Goal: Answer question/provide support: Answer question/provide support

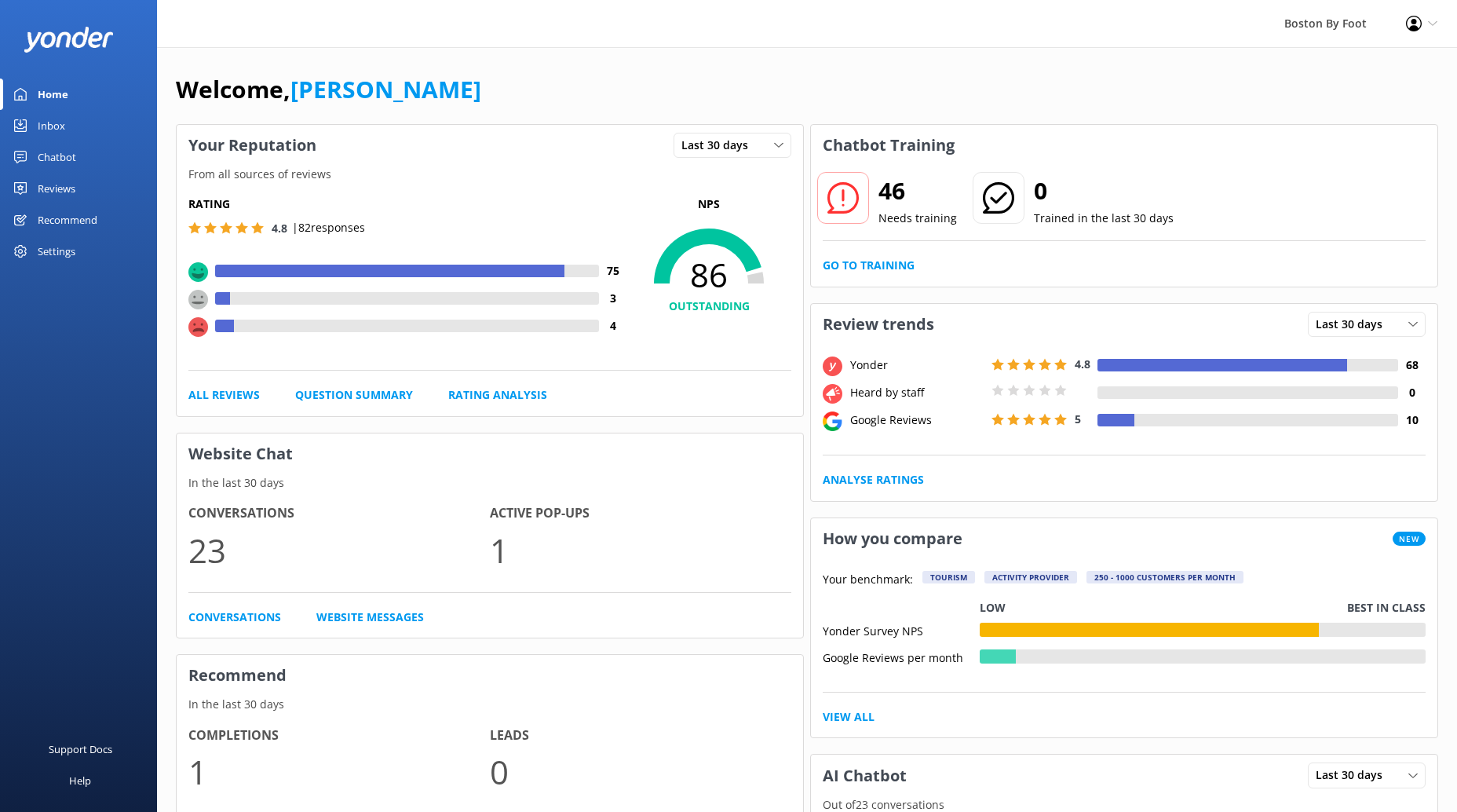
click at [61, 190] on div "Reviews" at bounding box center [57, 188] width 38 height 32
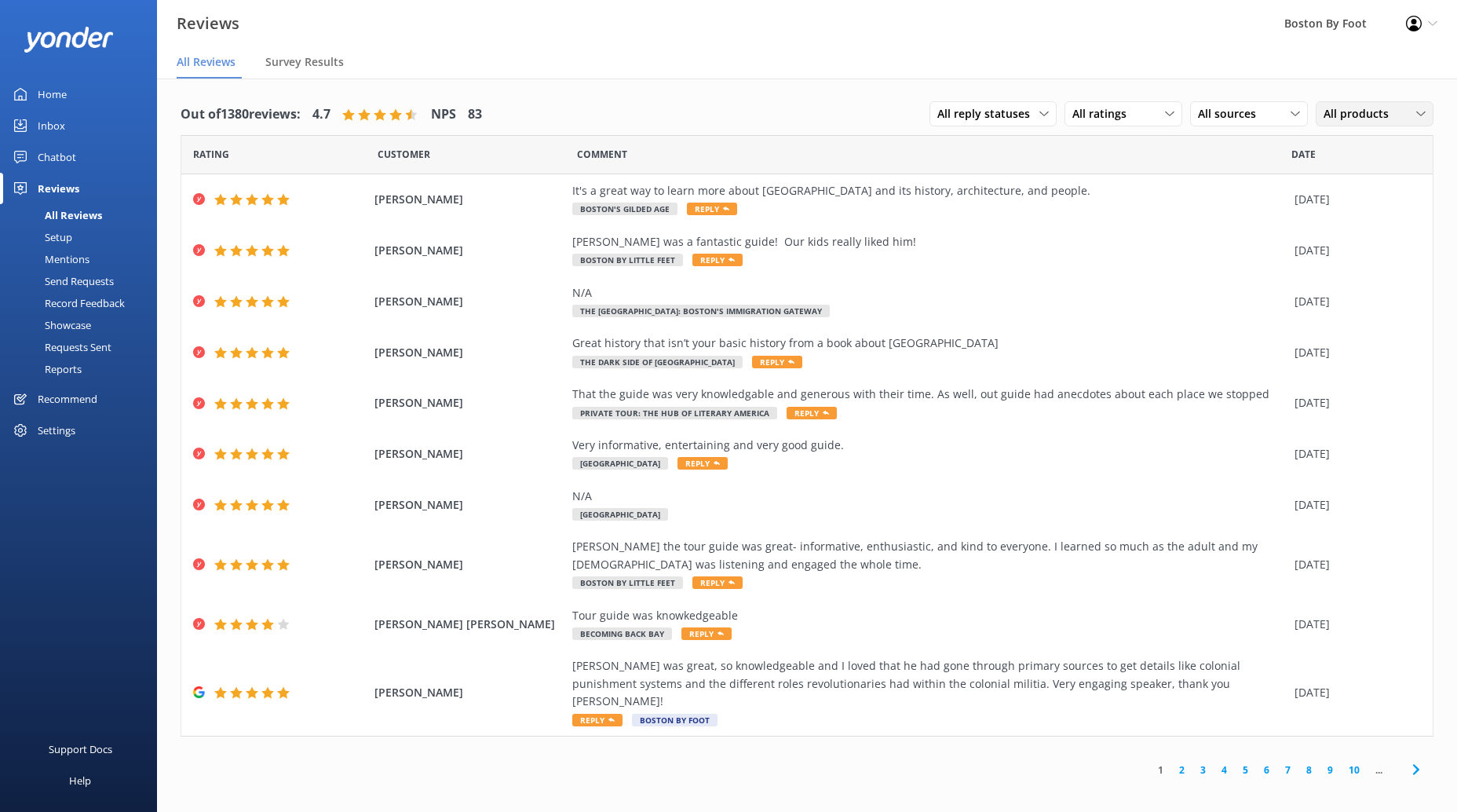
click at [1384, 113] on span "All products" at bounding box center [1361, 113] width 74 height 17
click at [1344, 313] on div "Heart of the Freedom Trail" at bounding box center [1384, 320] width 119 height 15
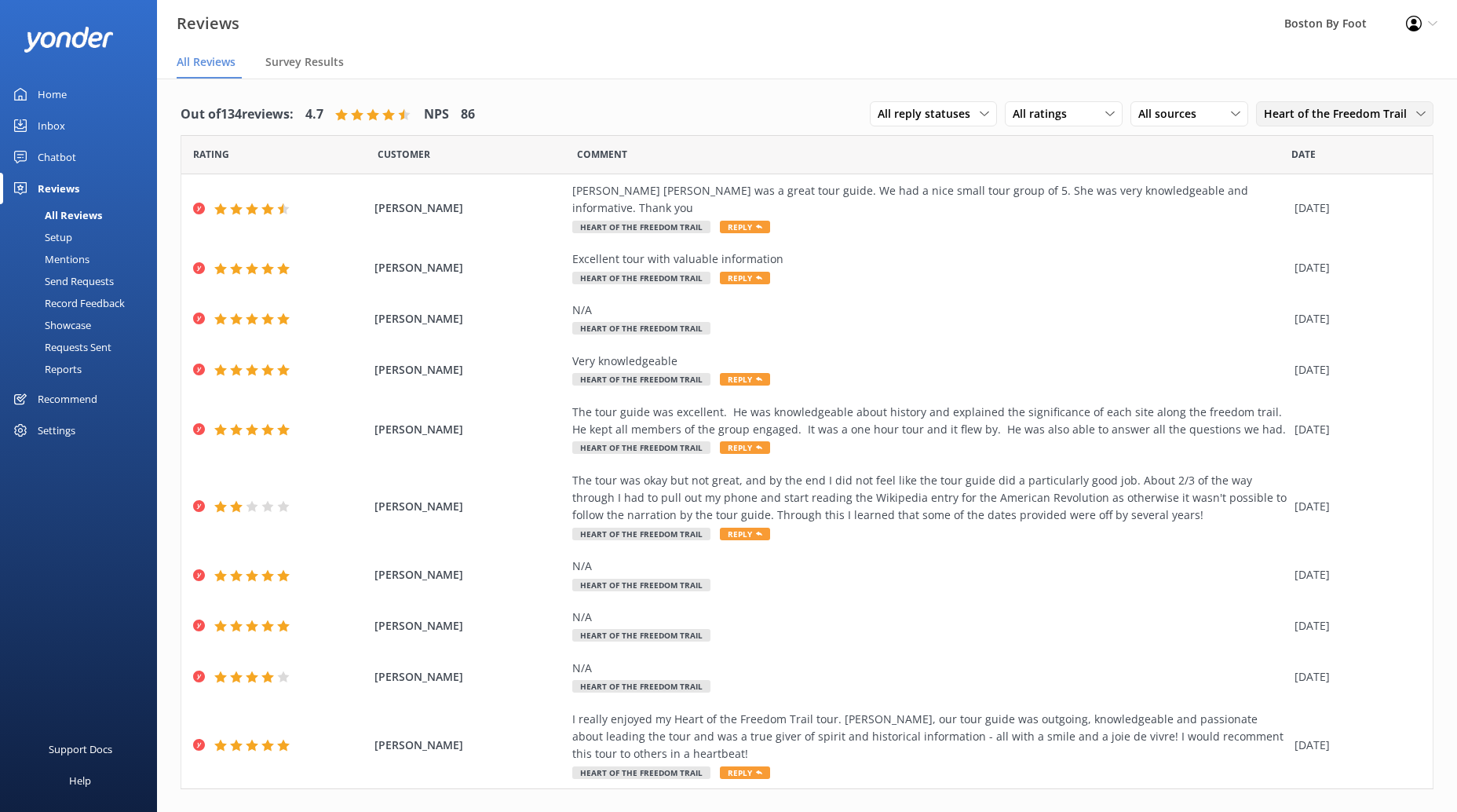
click at [1418, 113] on use at bounding box center [1421, 113] width 9 height 5
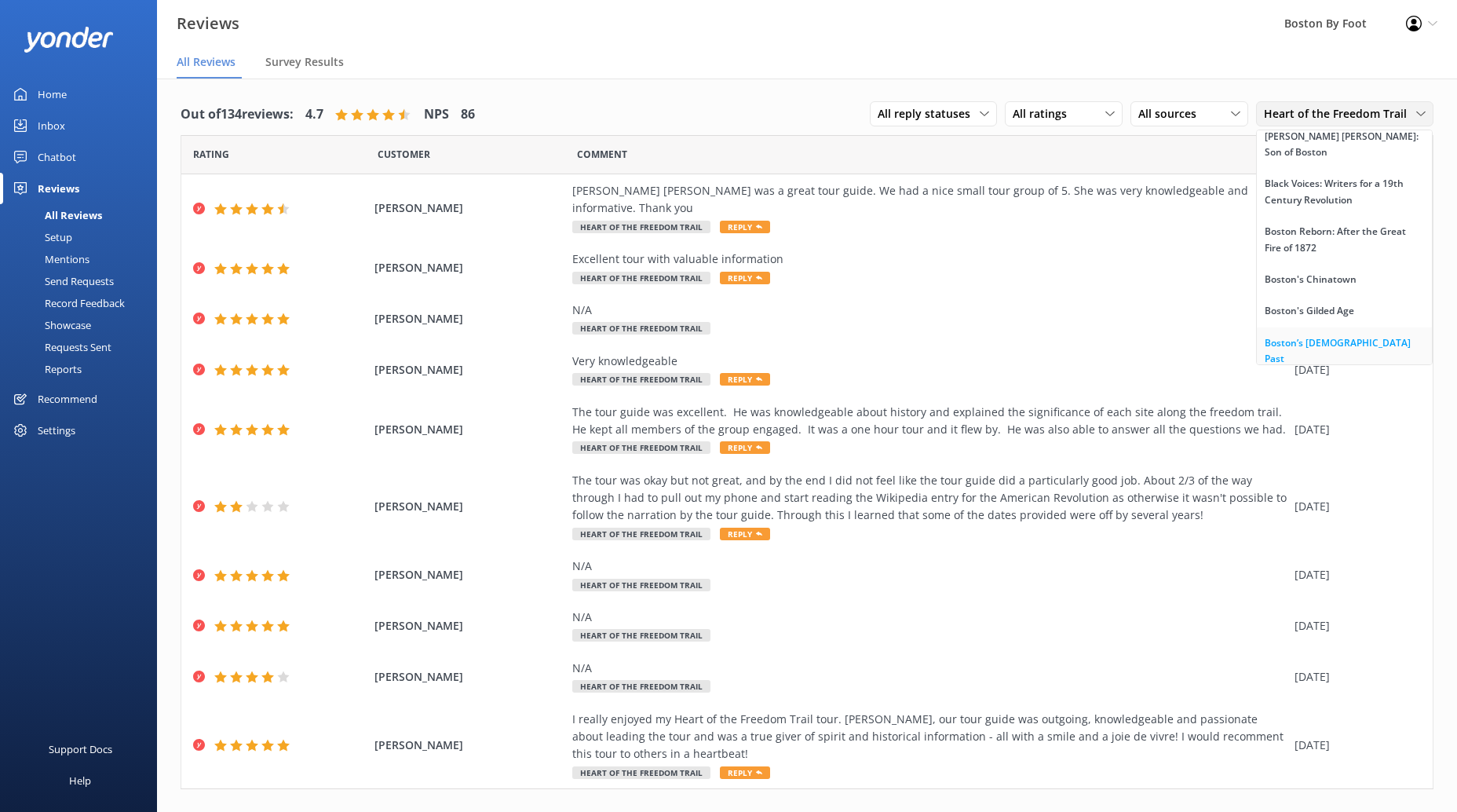
click at [1312, 335] on div "Boston’s [DEMOGRAPHIC_DATA] Past" at bounding box center [1345, 350] width 160 height 32
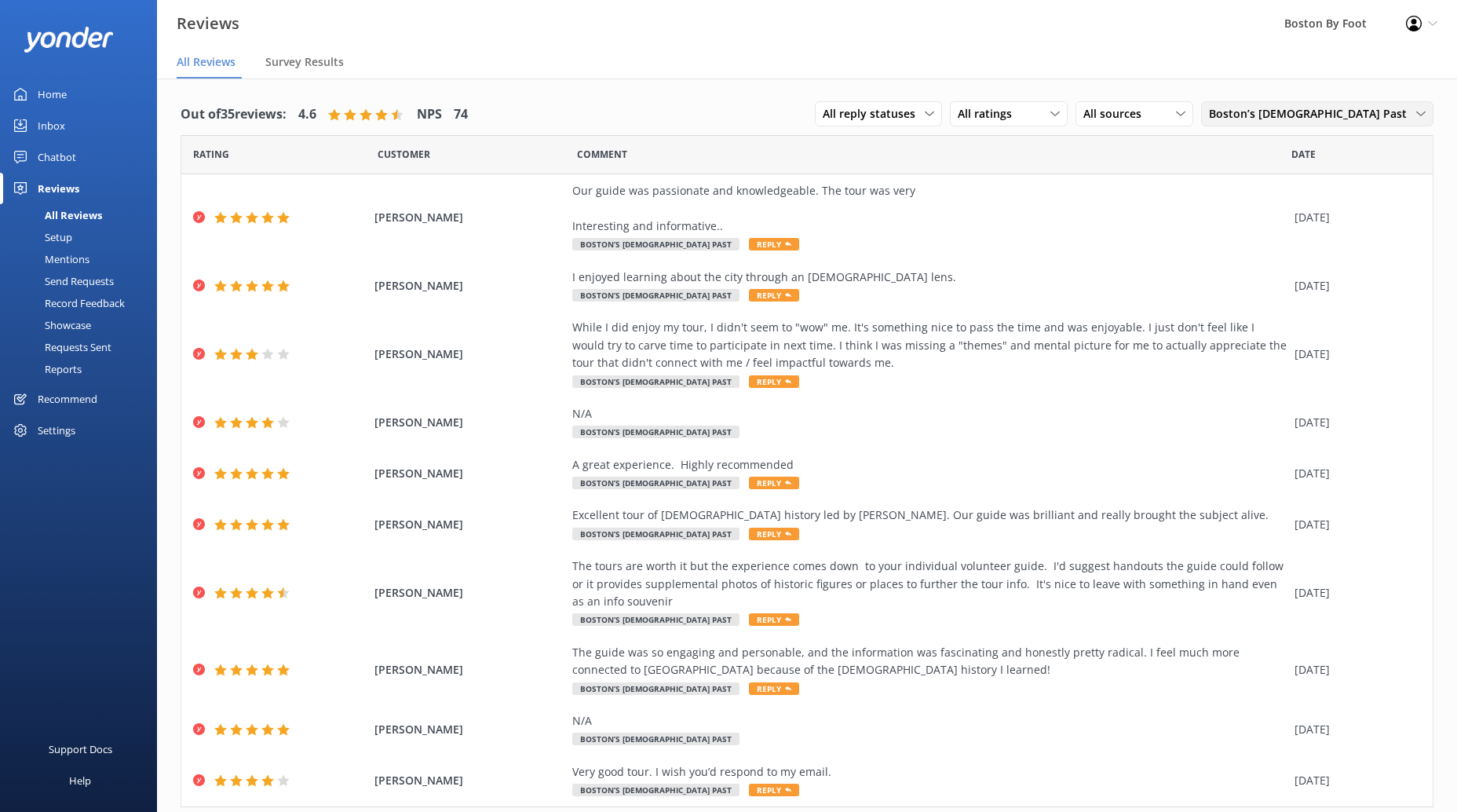
click at [1350, 123] on div "Boston’s [DEMOGRAPHIC_DATA] Past All products Virtual Experiences [GEOGRAPHIC_D…" at bounding box center [1317, 114] width 232 height 25
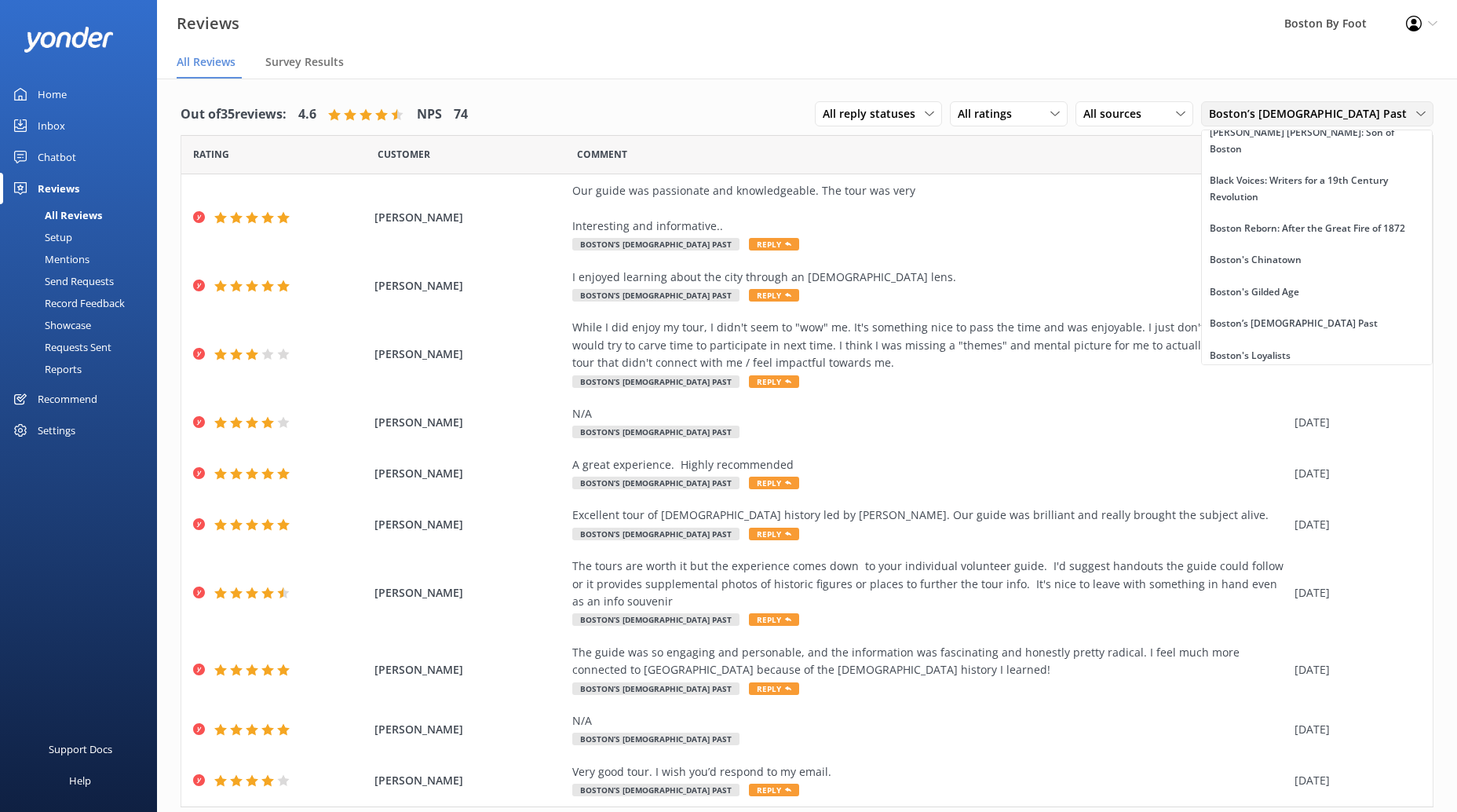
scroll to position [493, 0]
click at [1320, 154] on div "Before [GEOGRAPHIC_DATA]: [GEOGRAPHIC_DATA] Through 1630" at bounding box center [1316, 138] width 214 height 32
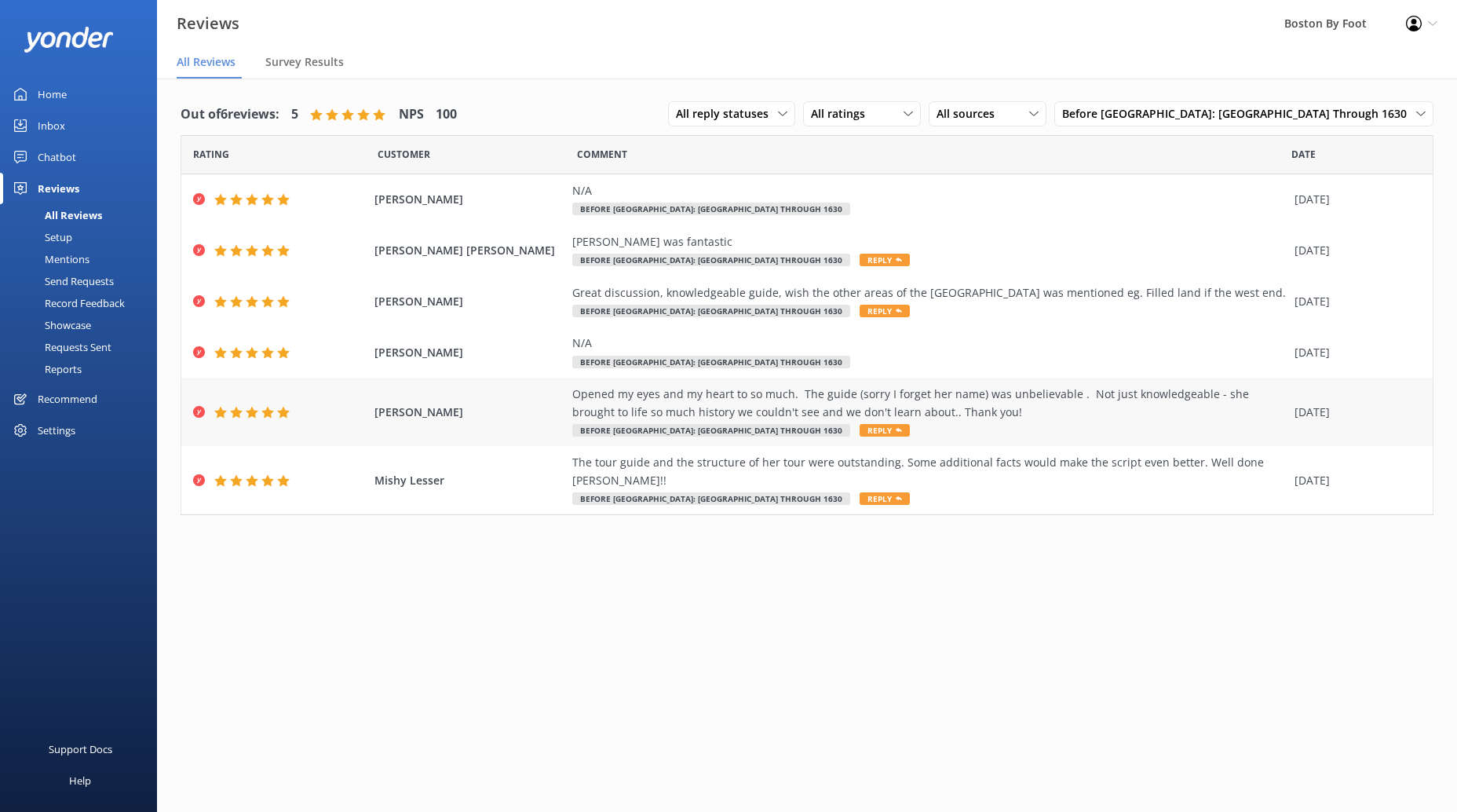
click at [986, 411] on div "Opened my eyes and my heart to so much. The guide (sorry I forget her name) was…" at bounding box center [929, 403] width 714 height 35
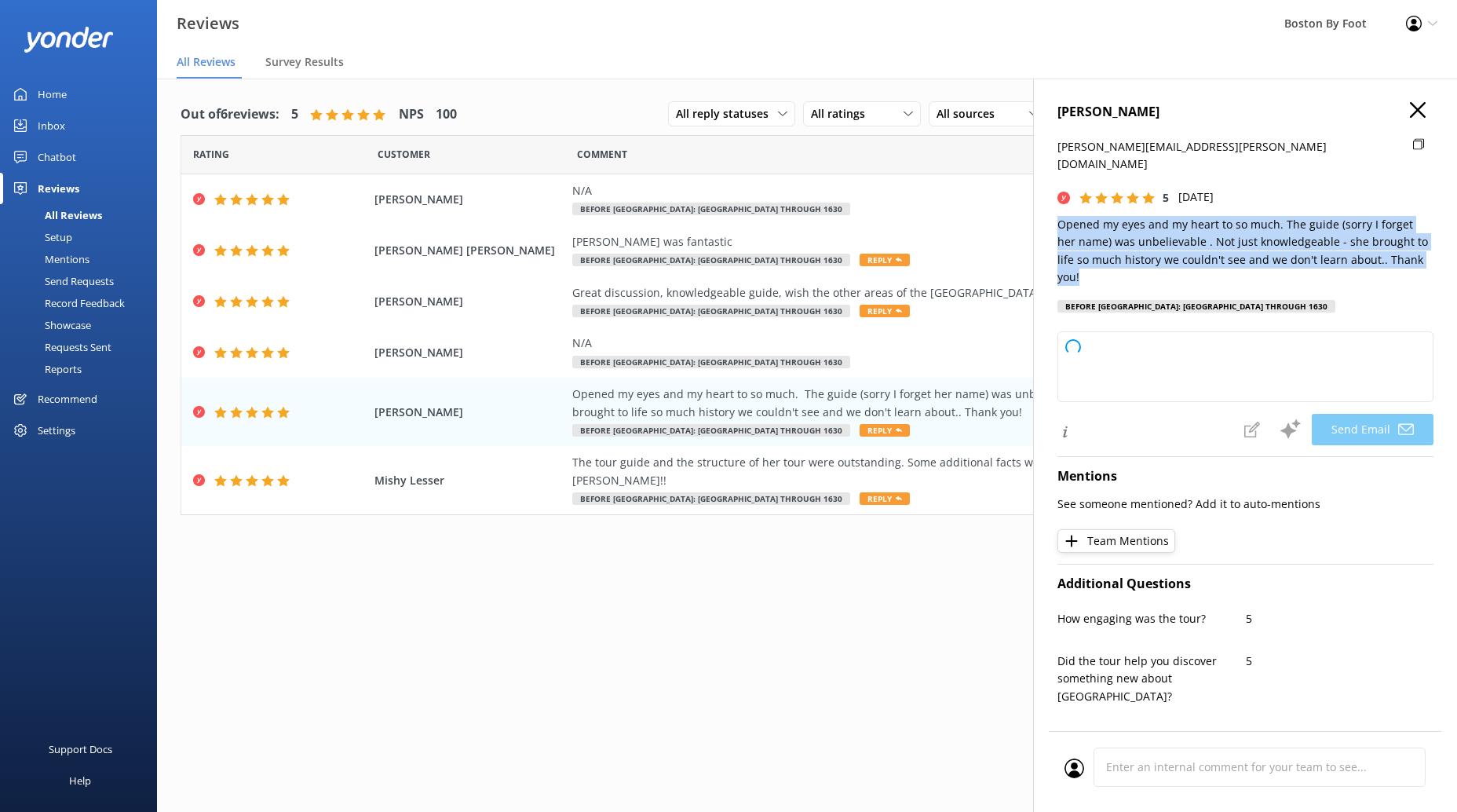
type textarea "Thank you so much for your wonderful review, [PERSON_NAME]! We're thrilled to h…"
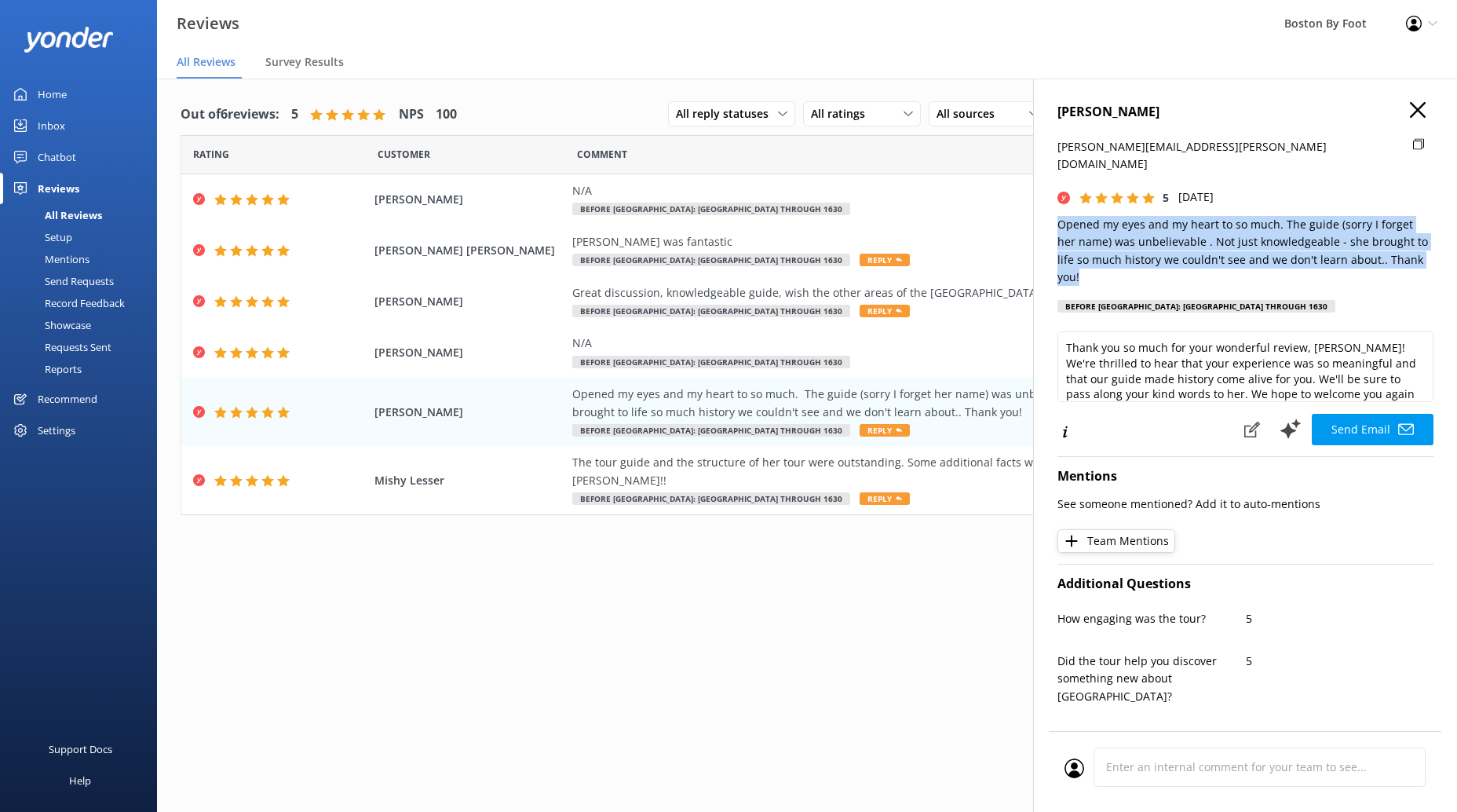
drag, startPoint x: 1413, startPoint y: 239, endPoint x: 1044, endPoint y: 195, distance: 371.6
click at [1044, 195] on div "[PERSON_NAME] [PERSON_NAME][EMAIL_ADDRESS][PERSON_NAME][DOMAIN_NAME] 5 [DATE] O…" at bounding box center [1245, 484] width 424 height 812
copy p "Opened my eyes and my heart to so much. The guide (sorry I forget her name) was…"
click at [1413, 106] on use "button" at bounding box center [1417, 109] width 15 height 15
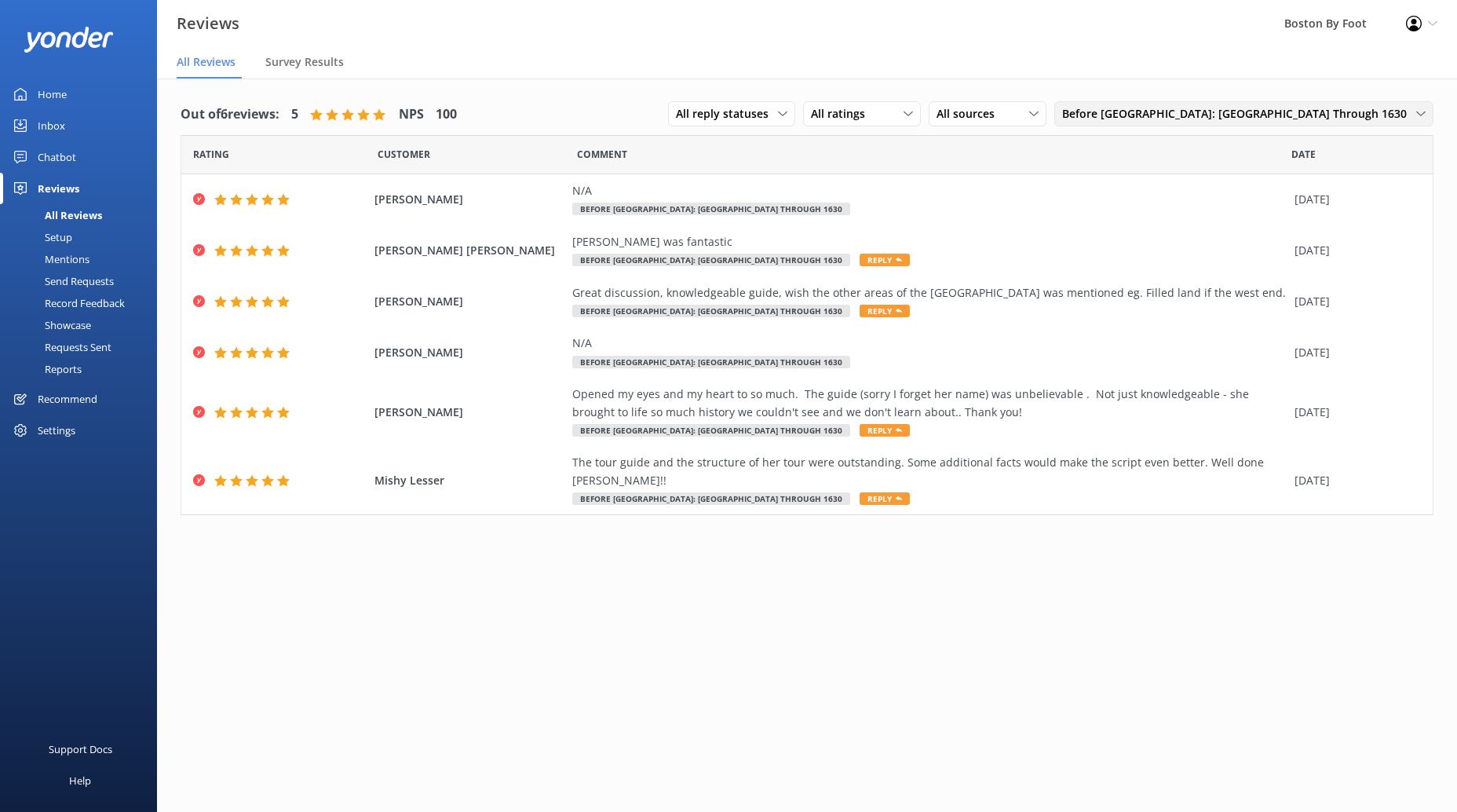
click at [1255, 108] on span "Before [GEOGRAPHIC_DATA]: [GEOGRAPHIC_DATA] Through 1630" at bounding box center [1239, 113] width 354 height 17
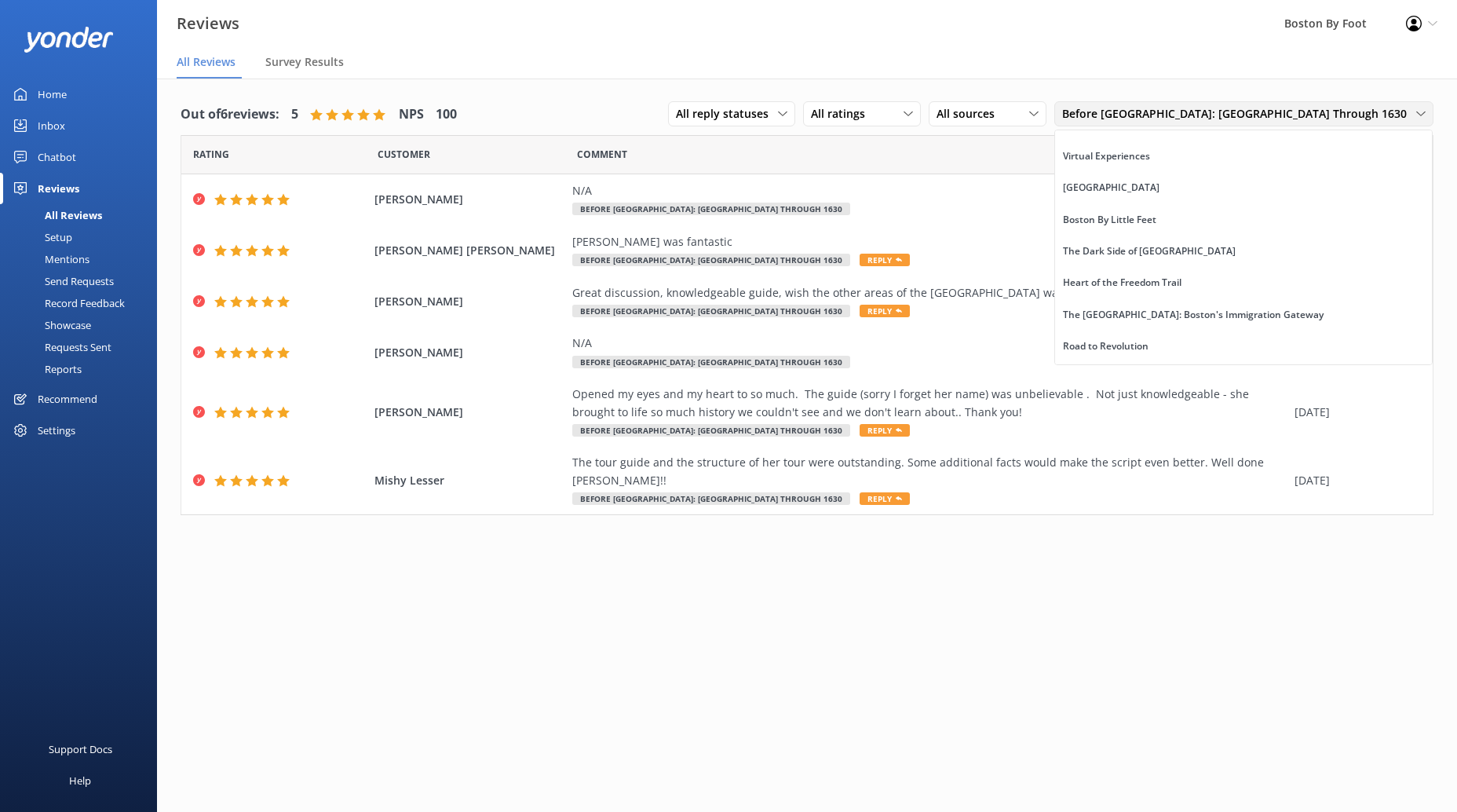
scroll to position [44, 0]
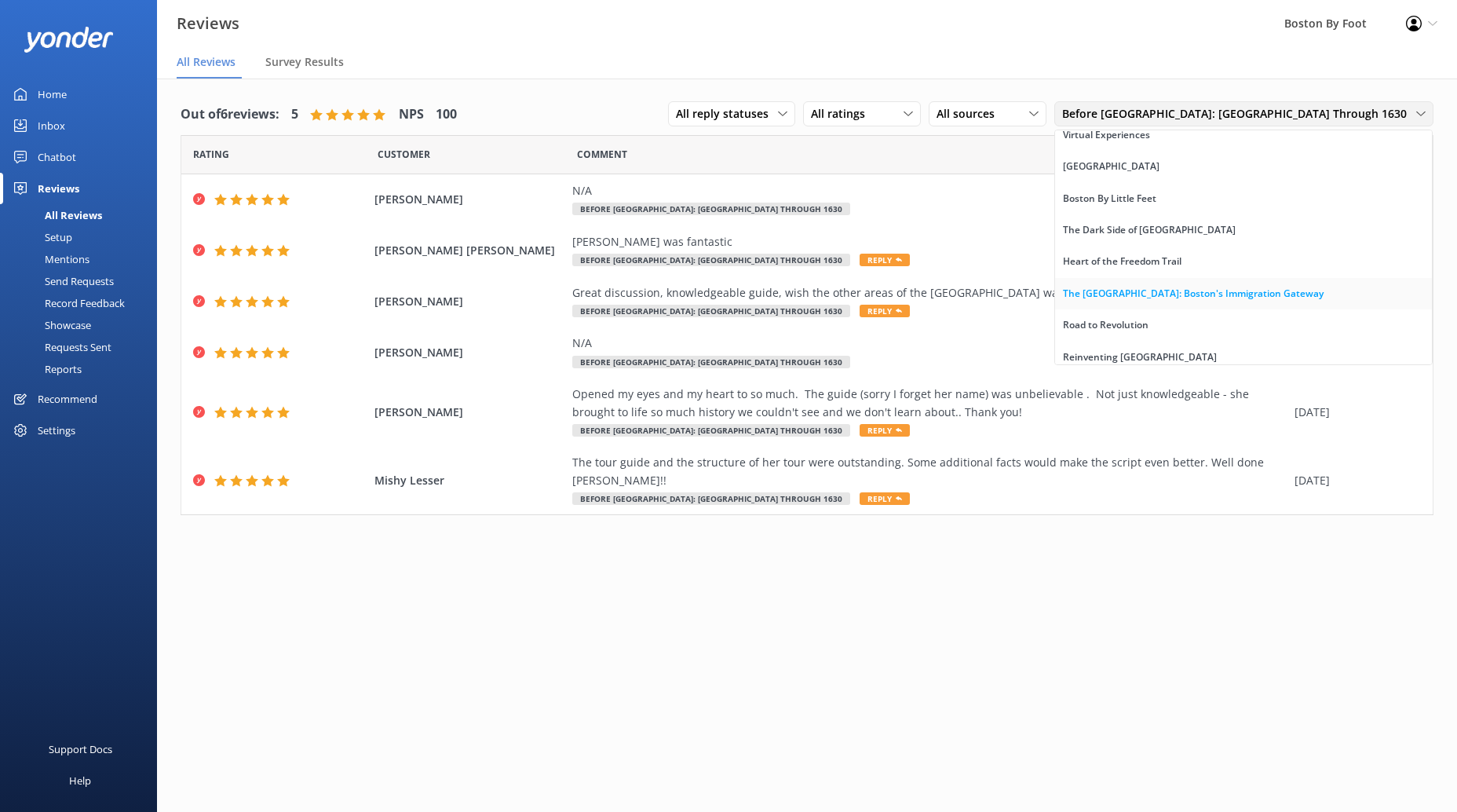
click at [1275, 297] on div "The [GEOGRAPHIC_DATA]: Boston's Immigration Gateway" at bounding box center [1193, 293] width 260 height 15
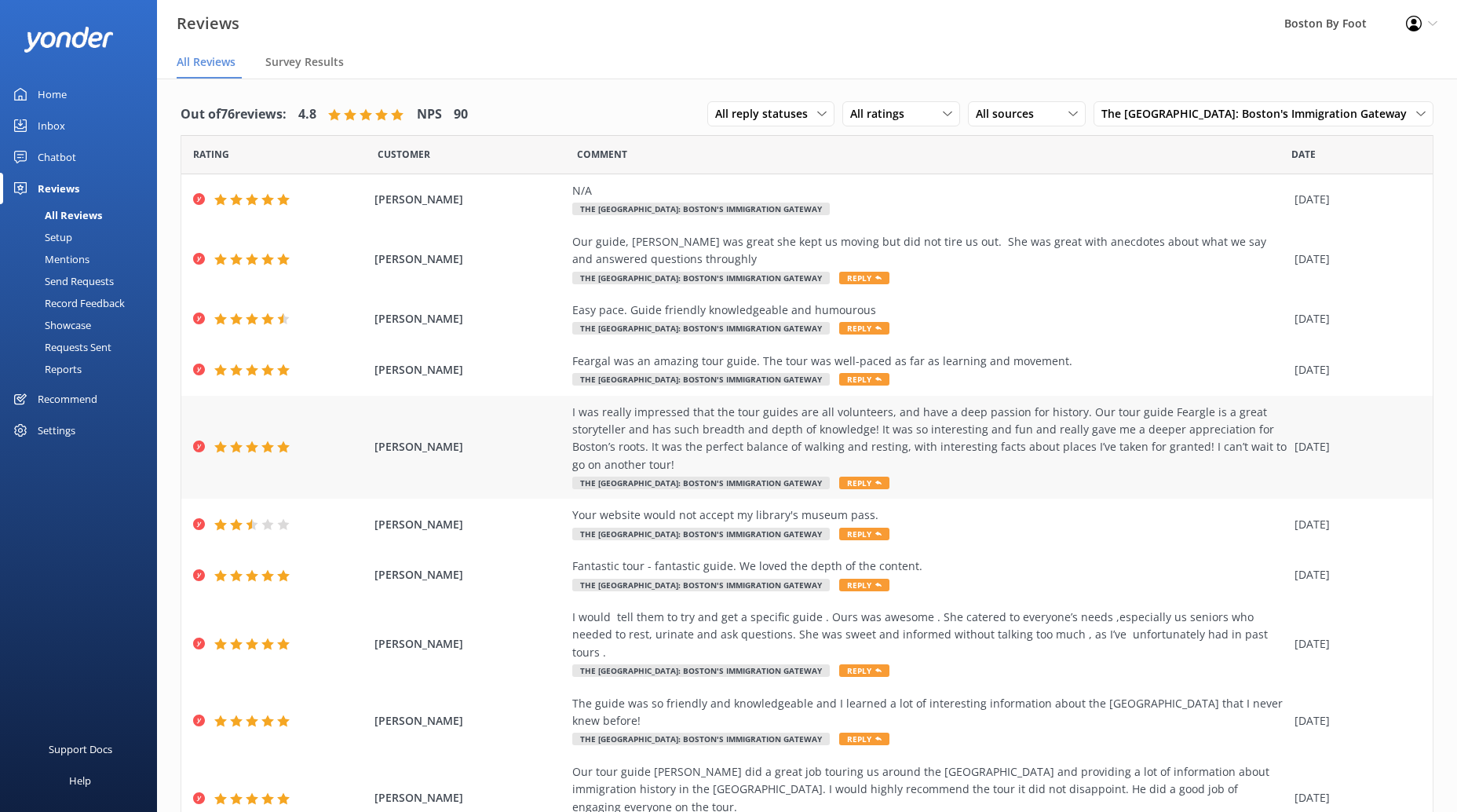
click at [882, 433] on div "I was really impressed that the tour guides are all volunteers, and have a deep…" at bounding box center [929, 439] width 714 height 71
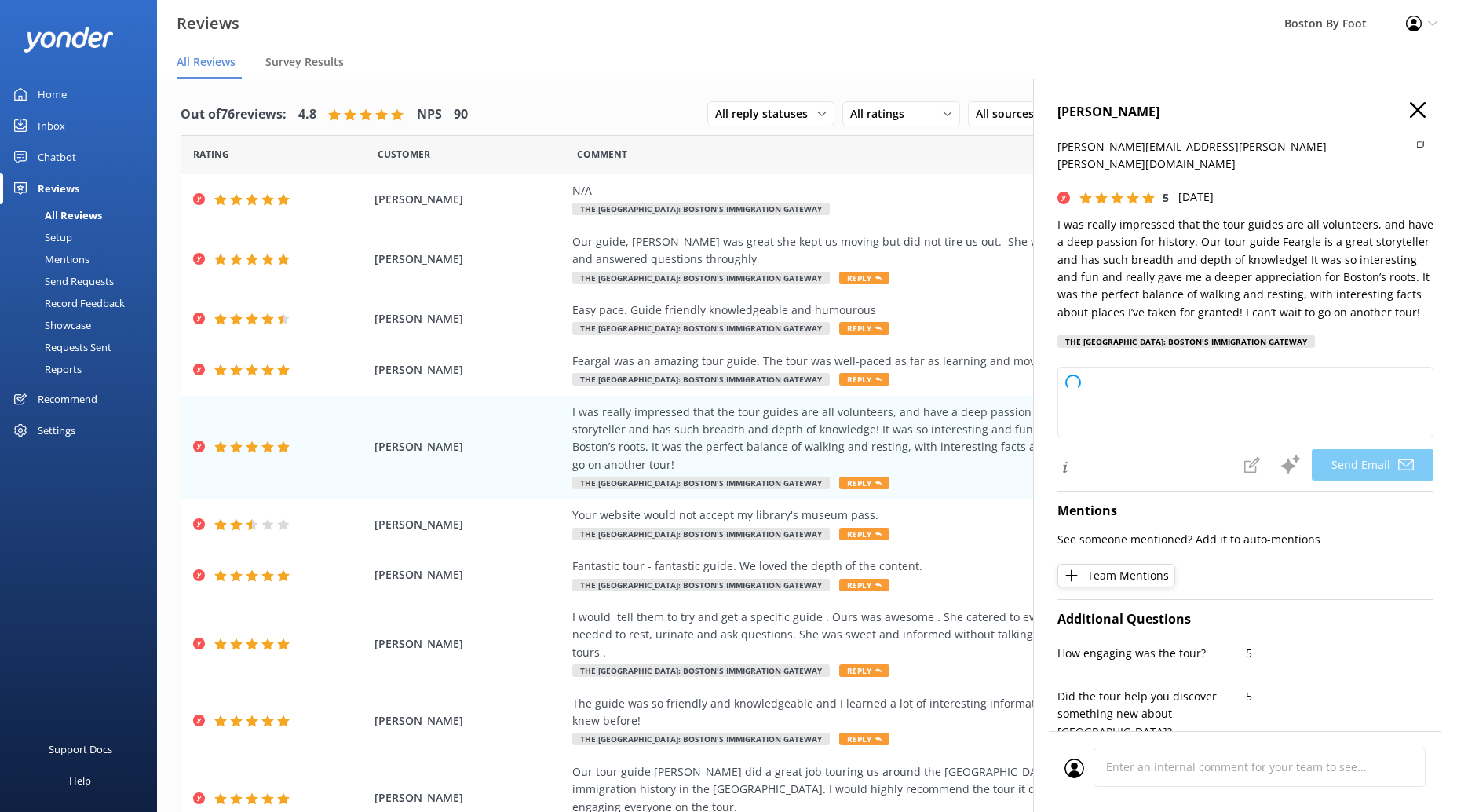
type textarea "Thank you so much, [PERSON_NAME]! We're delighted to hear you enjoyed your tour…"
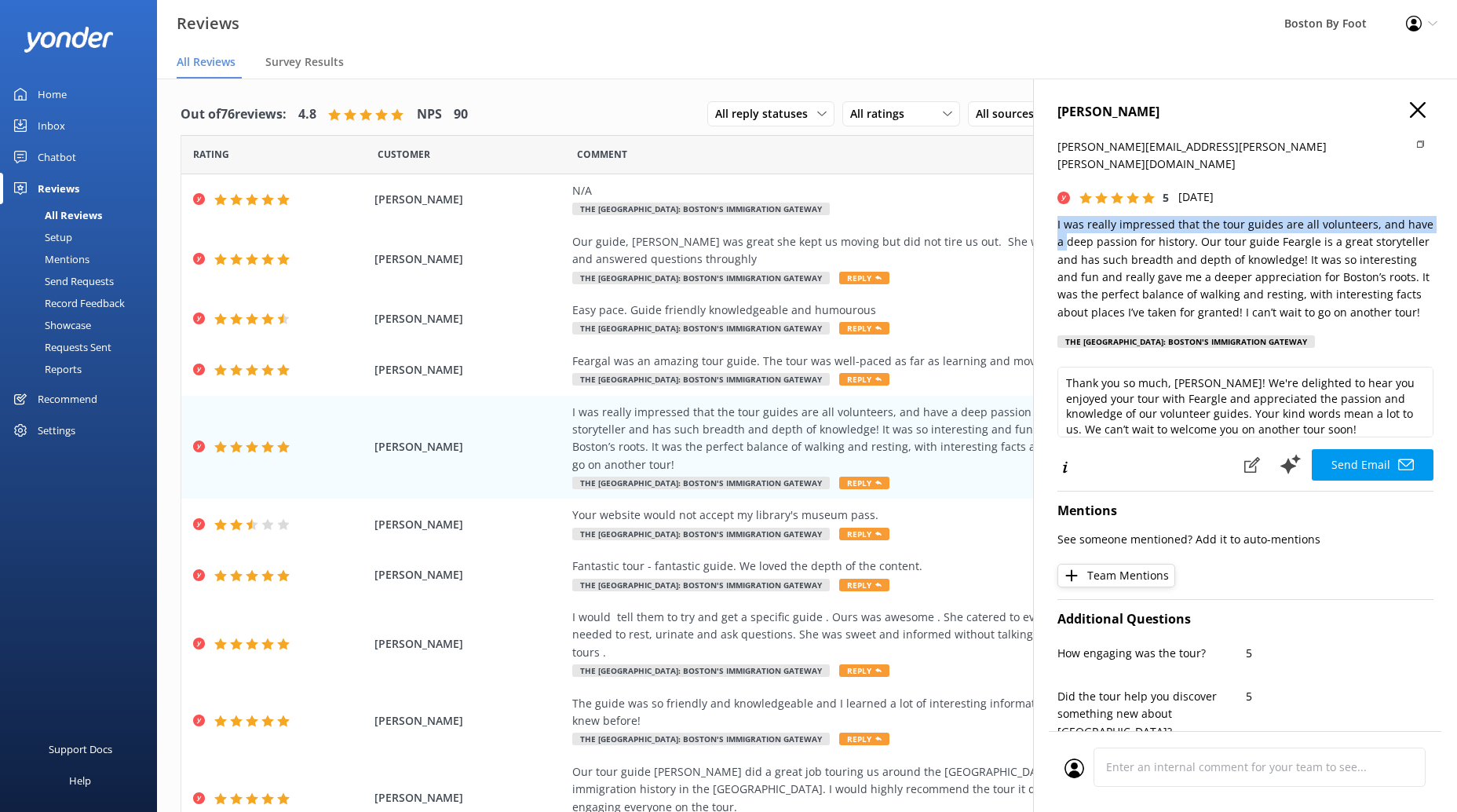
drag, startPoint x: 1362, startPoint y: 296, endPoint x: 1050, endPoint y: 203, distance: 325.6
click at [1050, 203] on div "[PERSON_NAME] [PERSON_NAME][EMAIL_ADDRESS][PERSON_NAME][PERSON_NAME][DOMAIN_NAM…" at bounding box center [1245, 484] width 424 height 812
copy p "I was really impressed that the tour guides are all volunteers, and have a"
click at [1422, 26] on div "Profile Settings Logout" at bounding box center [1422, 24] width 71 height 47
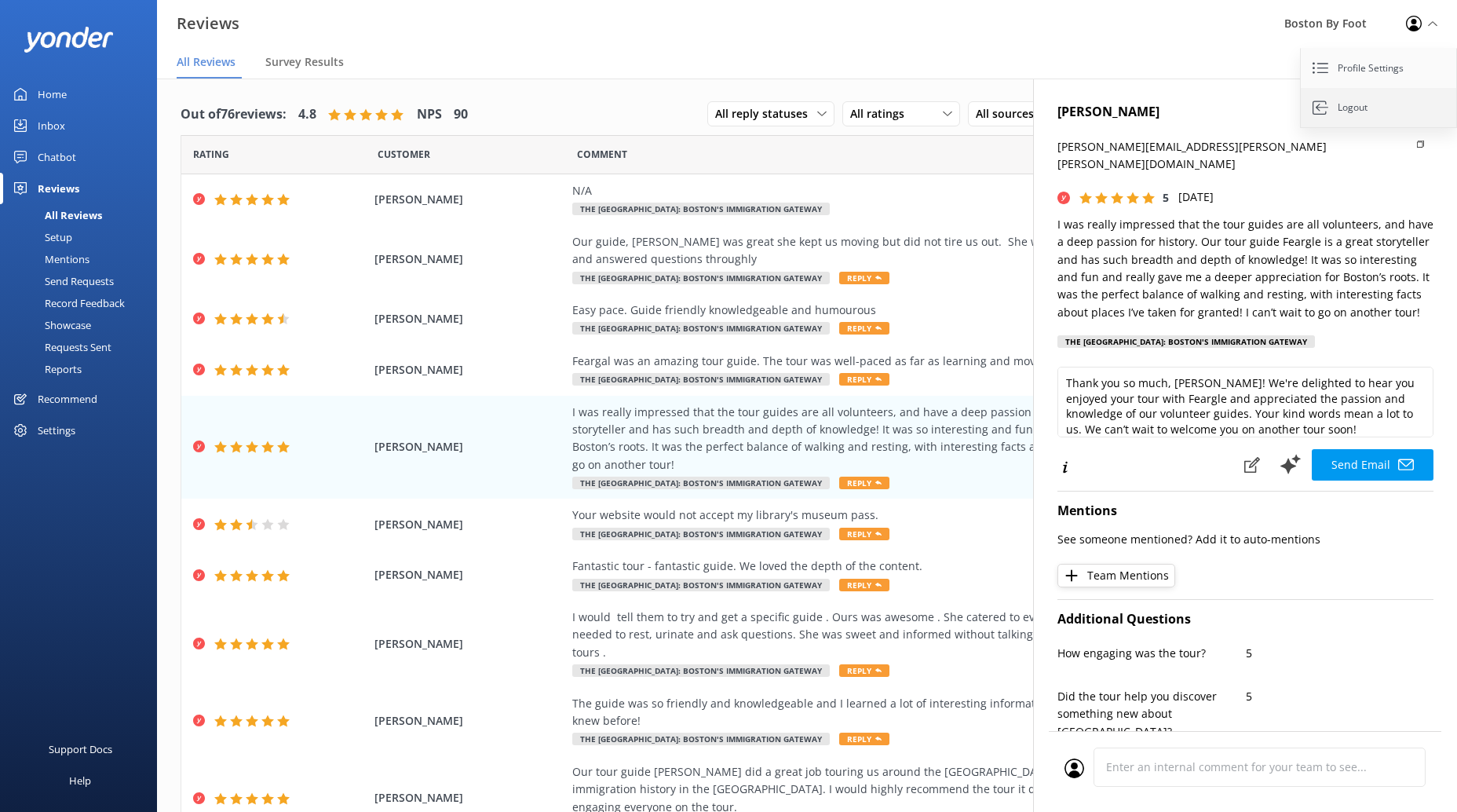
click at [1343, 112] on link "Logout" at bounding box center [1379, 107] width 157 height 39
